Goal: Task Accomplishment & Management: Use online tool/utility

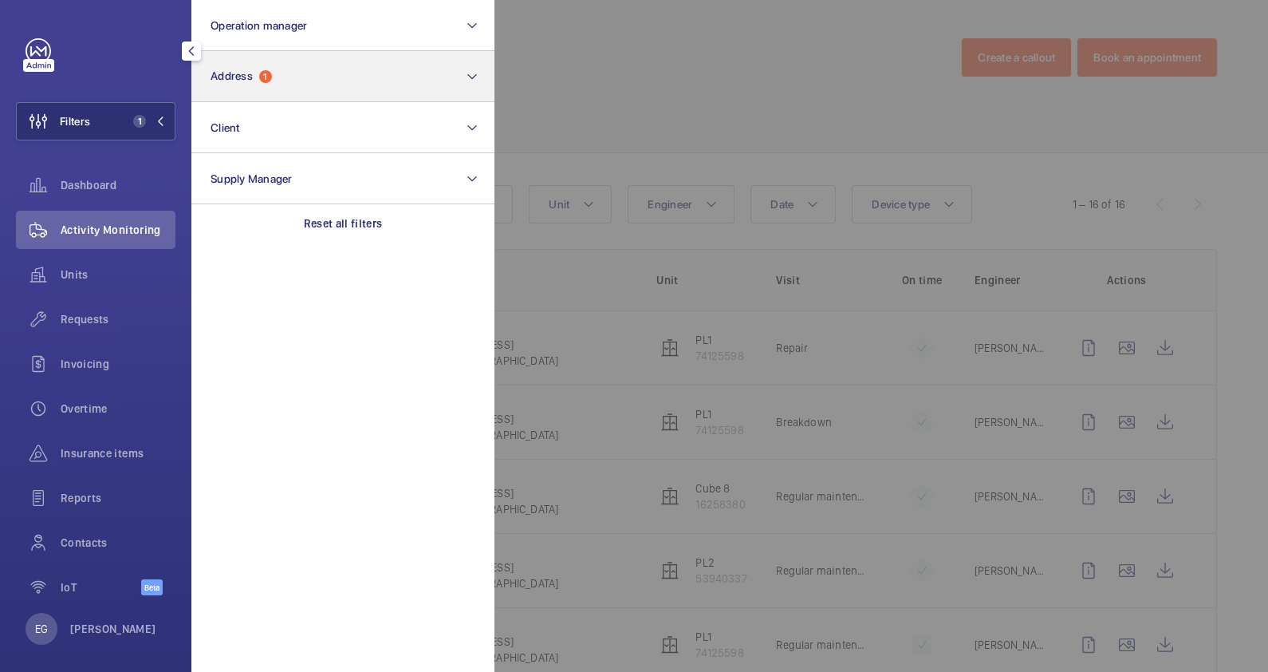
scroll to position [99, 0]
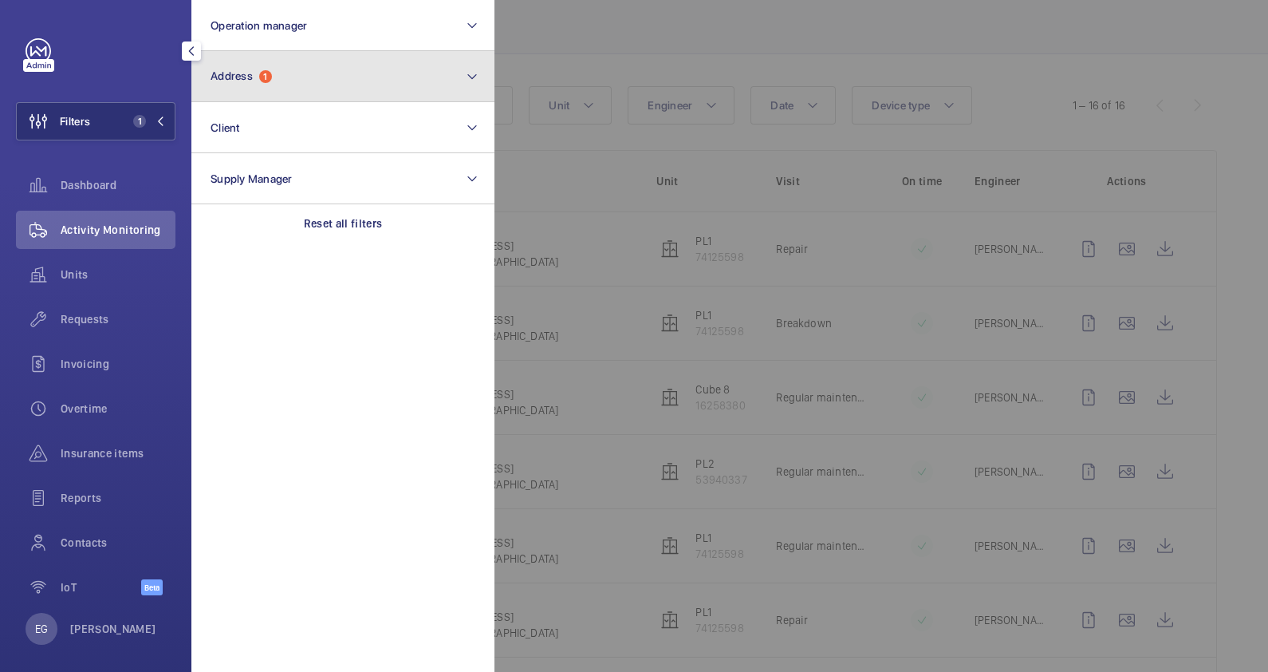
click at [377, 77] on button "Address 1" at bounding box center [342, 76] width 303 height 51
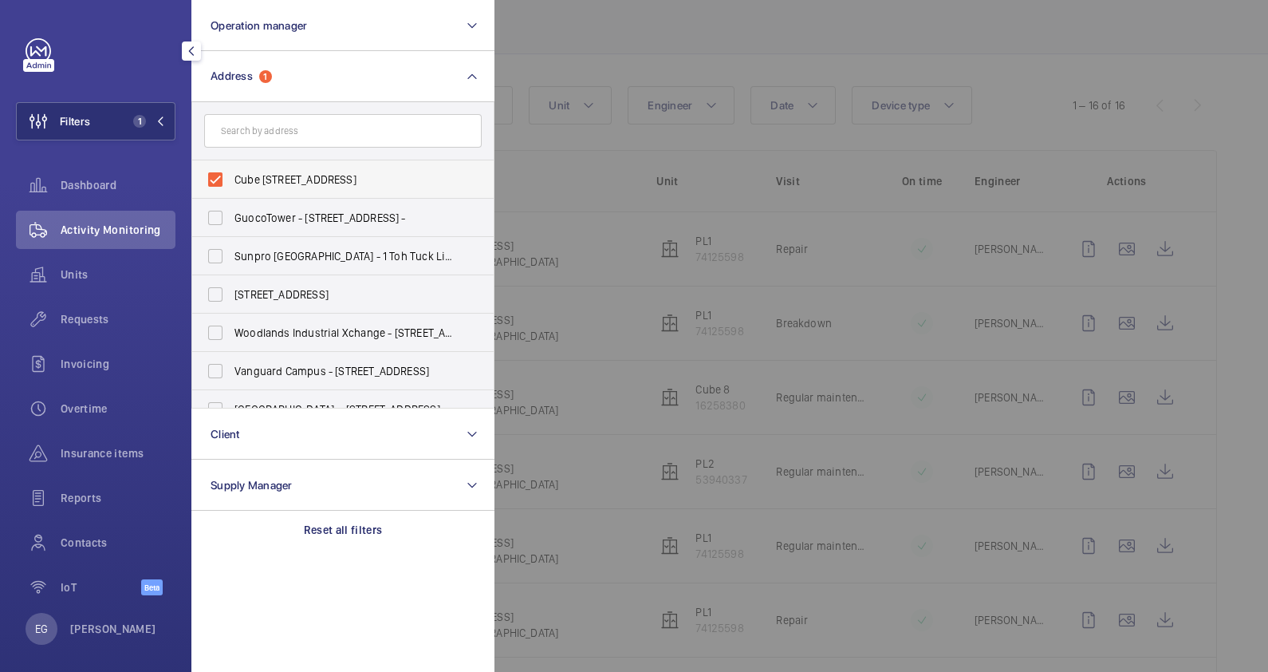
click at [327, 176] on span "Cube 8 - 376 Thomson Rd, SINGAPORE 298130" at bounding box center [344, 180] width 219 height 16
click at [231, 176] on input "Cube 8 - 376 Thomson Rd, SINGAPORE 298130" at bounding box center [215, 180] width 32 height 32
checkbox input "false"
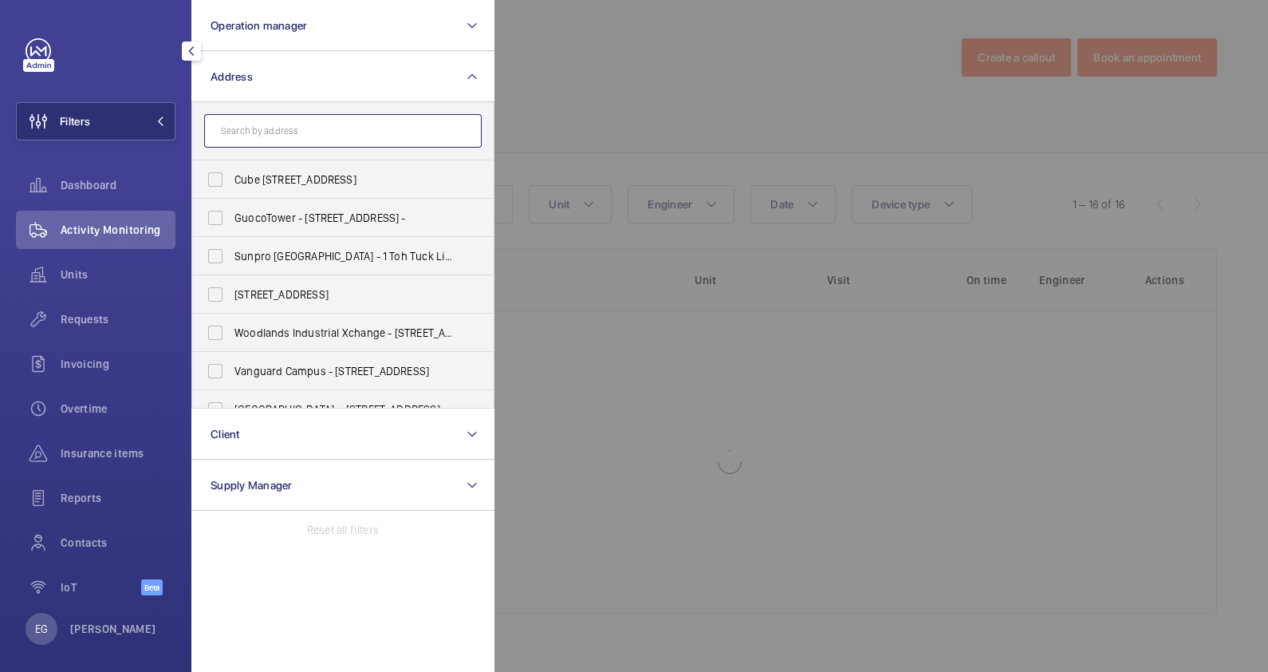
click at [323, 119] on input "text" at bounding box center [343, 131] width 278 height 34
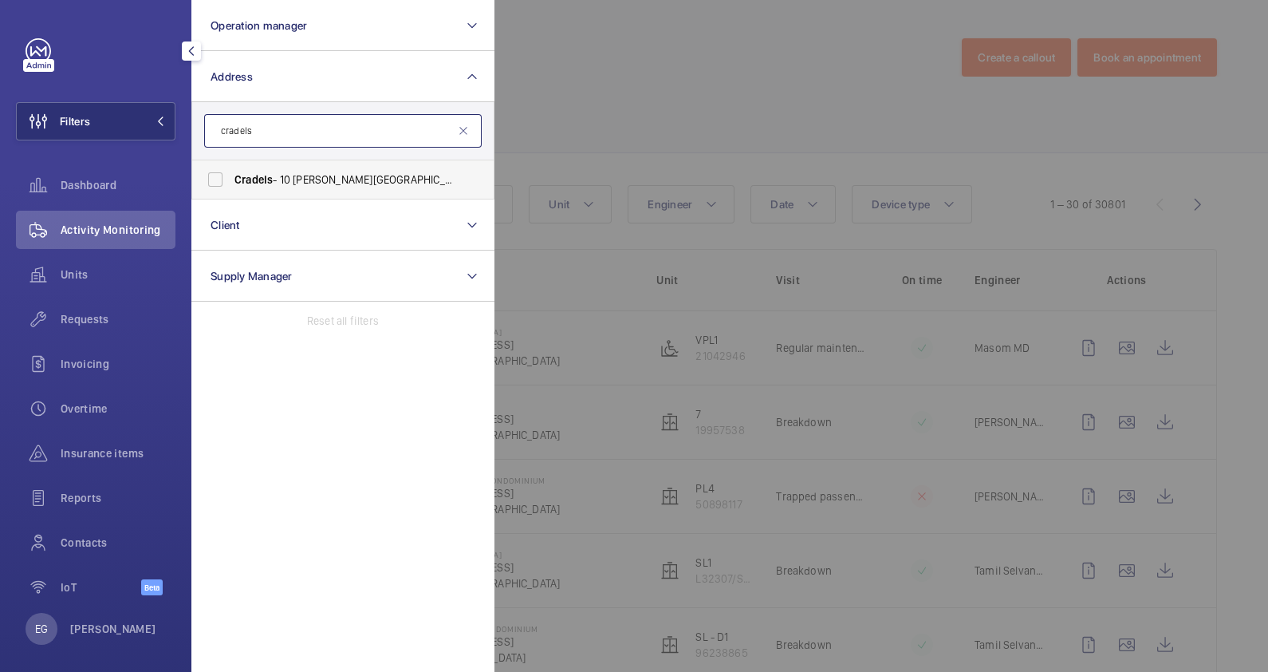
type input "cradels"
click at [335, 173] on span "Cradels - 10 Lor Limau, SINGAPORE 328754" at bounding box center [344, 180] width 219 height 16
click at [231, 173] on input "Cradels - 10 Lor Limau, SINGAPORE 328754" at bounding box center [215, 180] width 32 height 32
checkbox input "true"
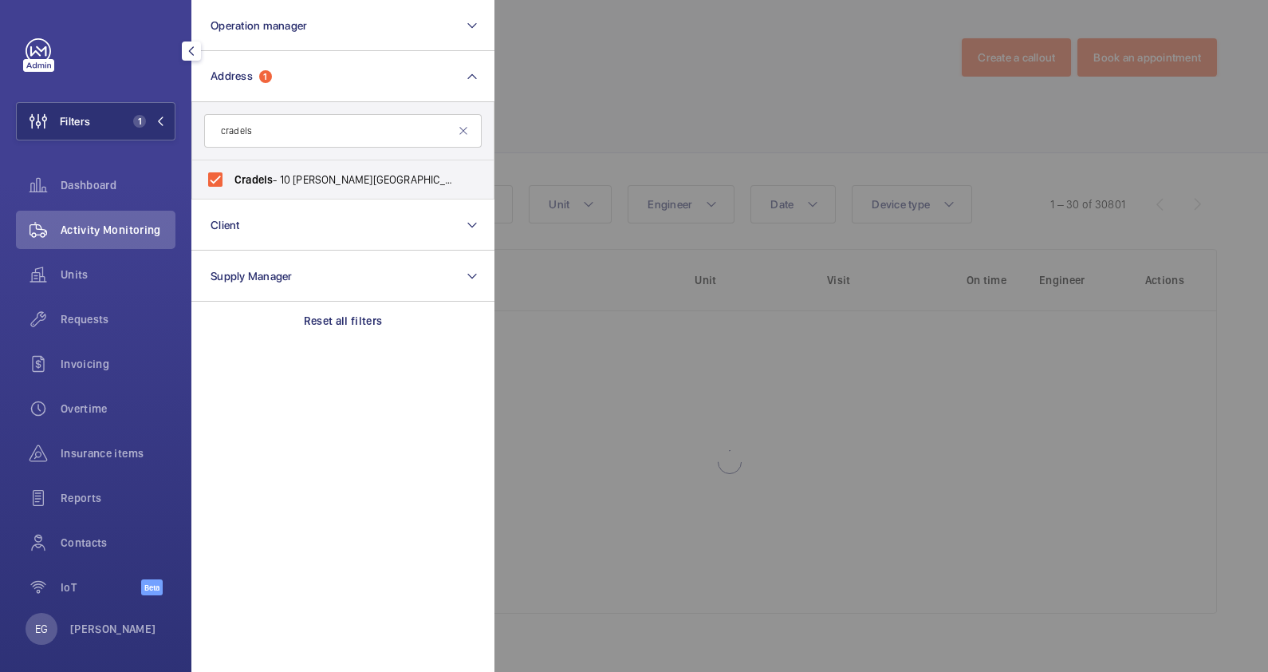
click at [670, 93] on div at bounding box center [1129, 336] width 1268 height 672
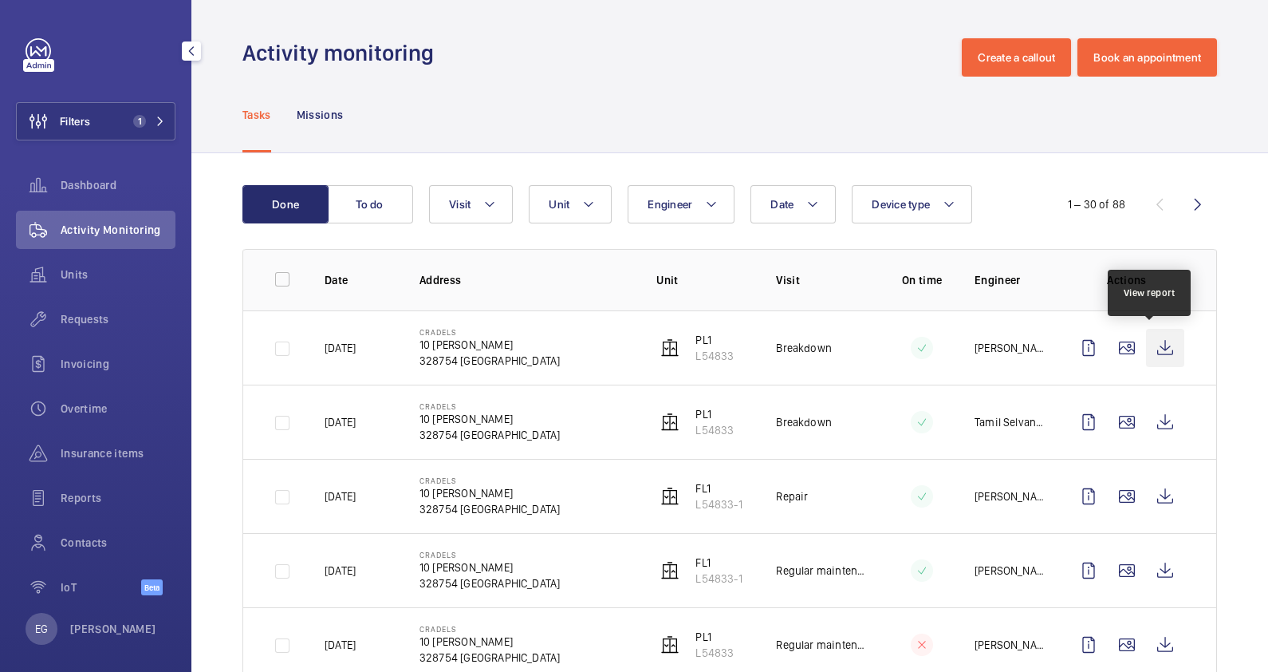
click at [1149, 345] on wm-front-icon-button at bounding box center [1165, 348] width 38 height 38
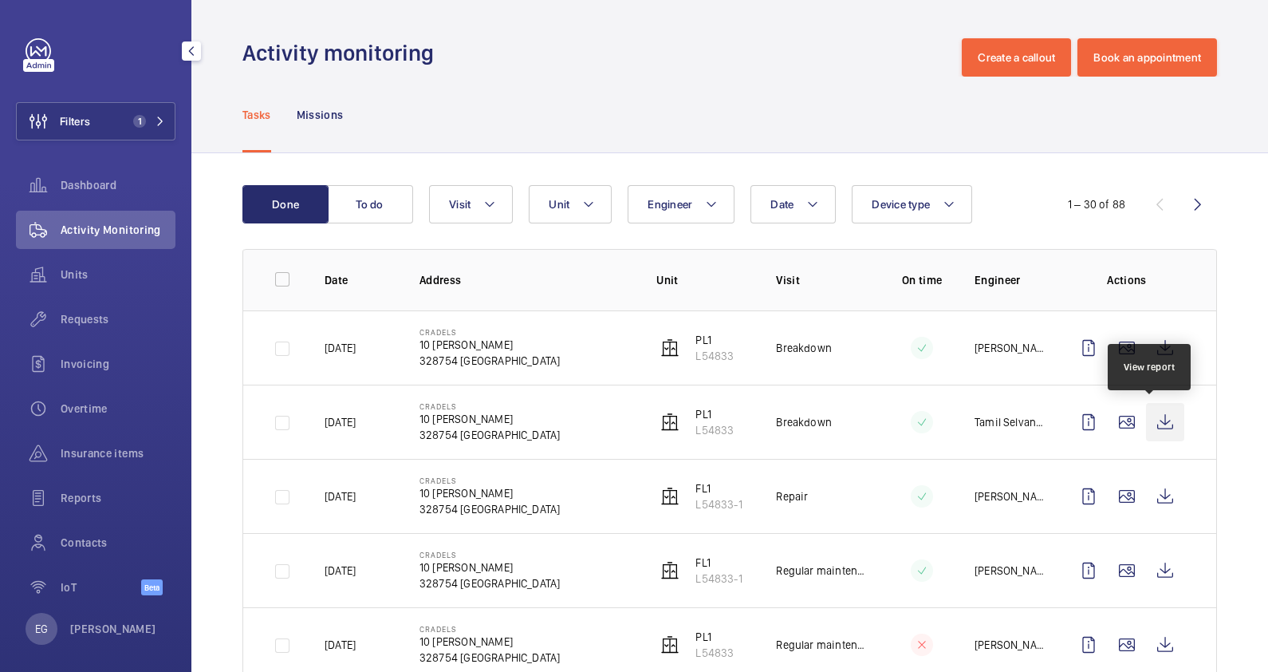
click at [1159, 423] on wm-front-icon-button at bounding box center [1165, 422] width 38 height 38
